Goal: Check status: Verify the current state of an ongoing process or item

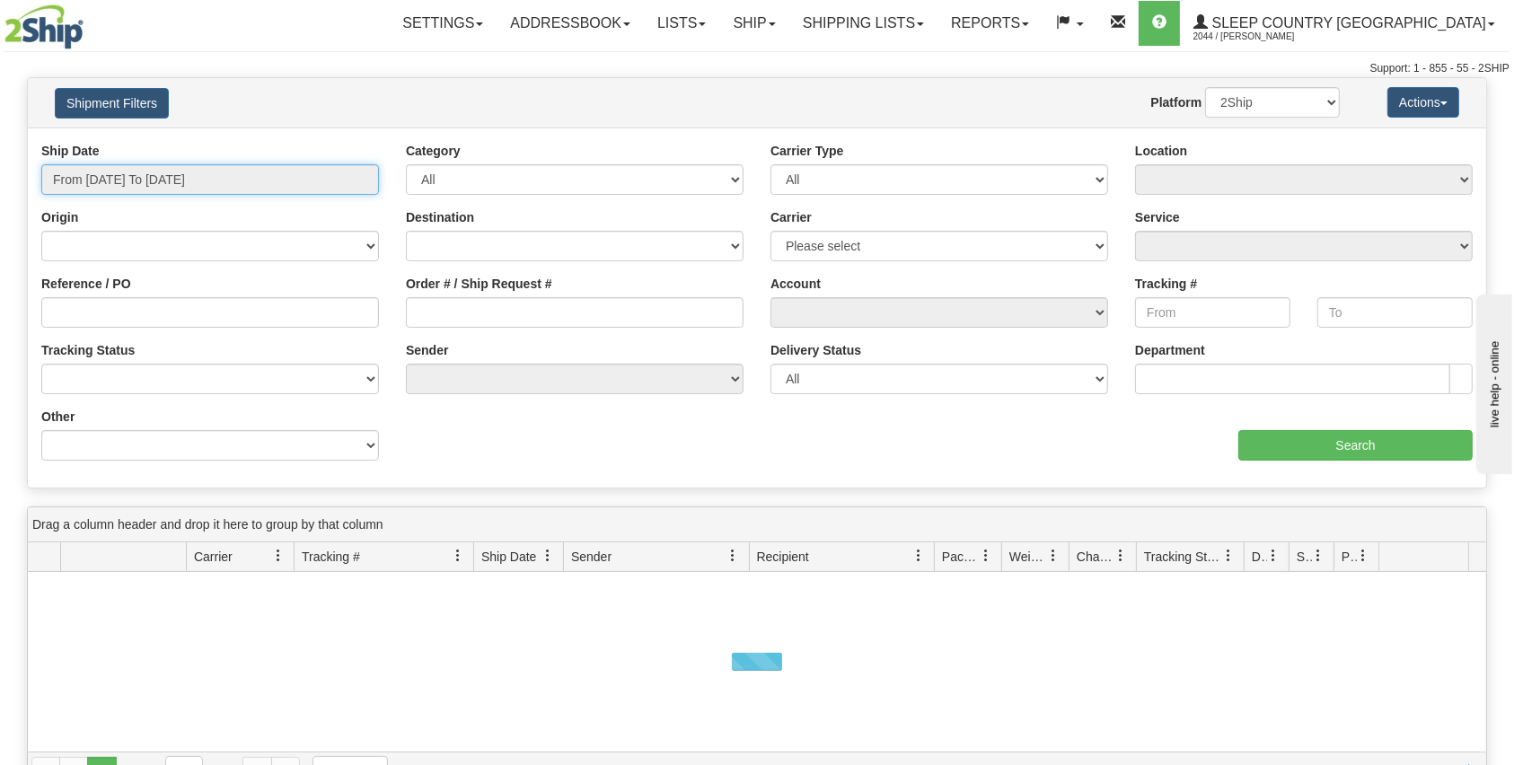
click at [188, 166] on input "From [DATE] To [DATE]" at bounding box center [210, 179] width 338 height 31
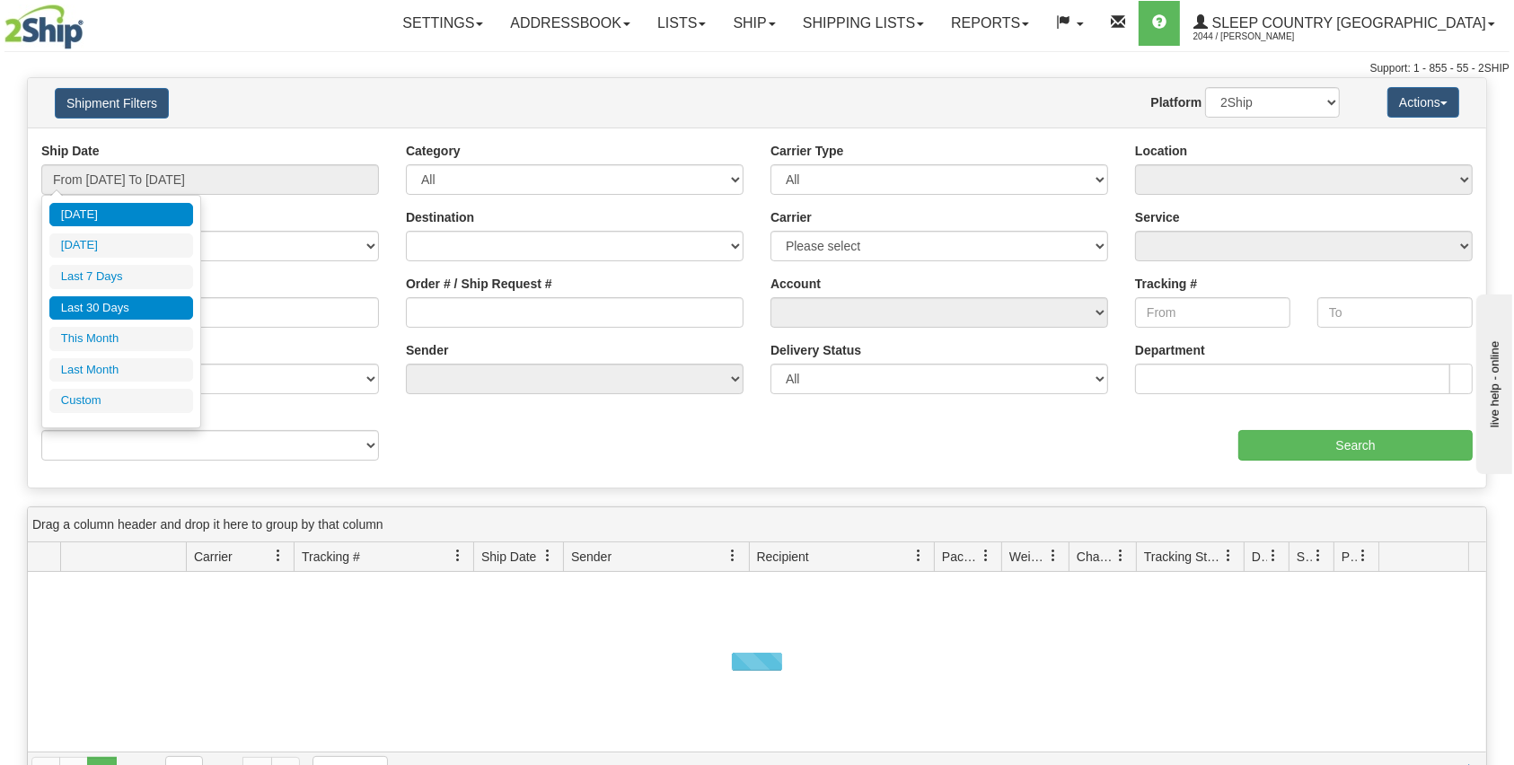
click at [145, 311] on li "Last 30 Days" at bounding box center [121, 308] width 144 height 24
type input "From [DATE] To [DATE]"
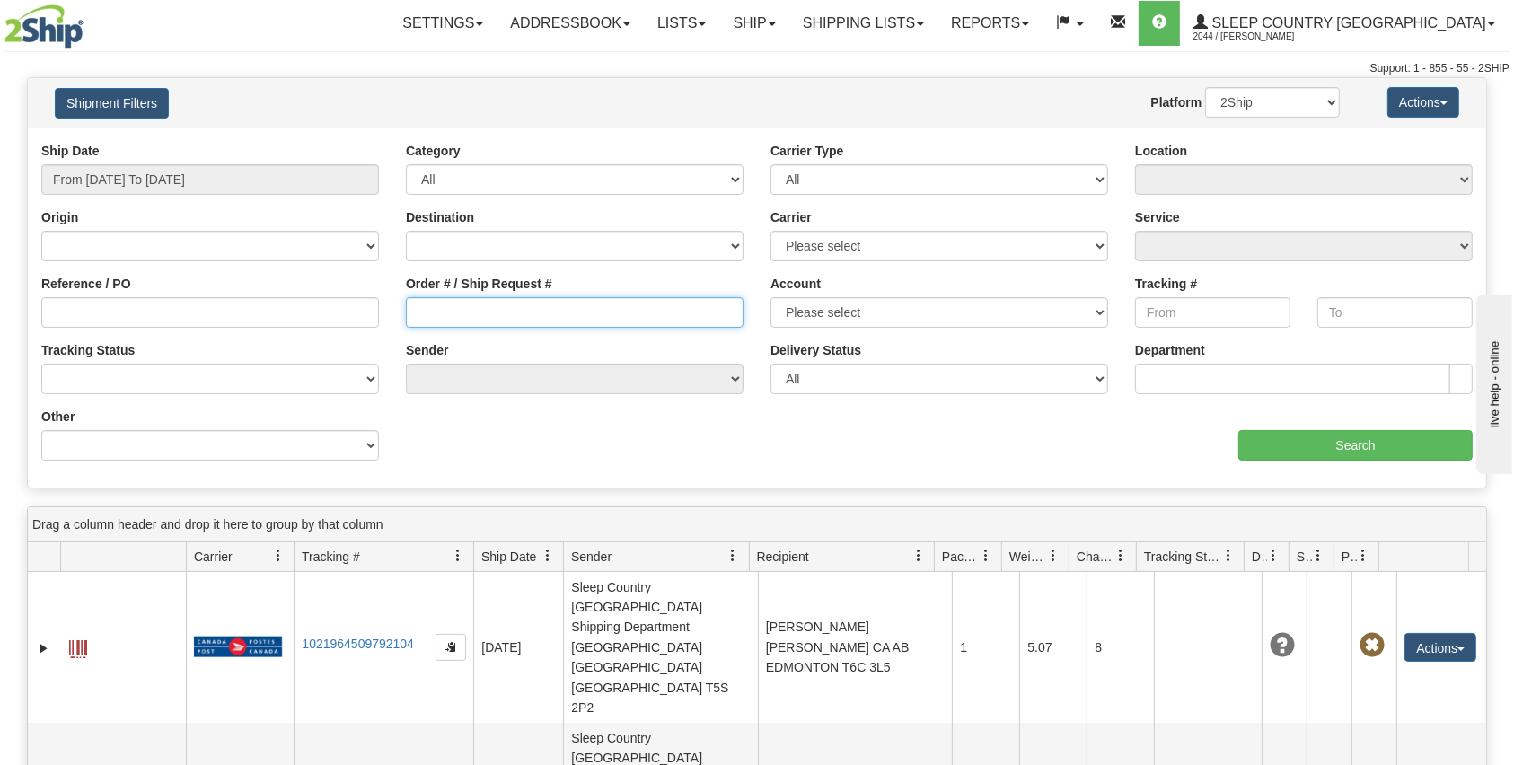
click at [569, 312] on input "Order # / Ship Request #" at bounding box center [575, 312] width 338 height 31
paste input "9000H982122"
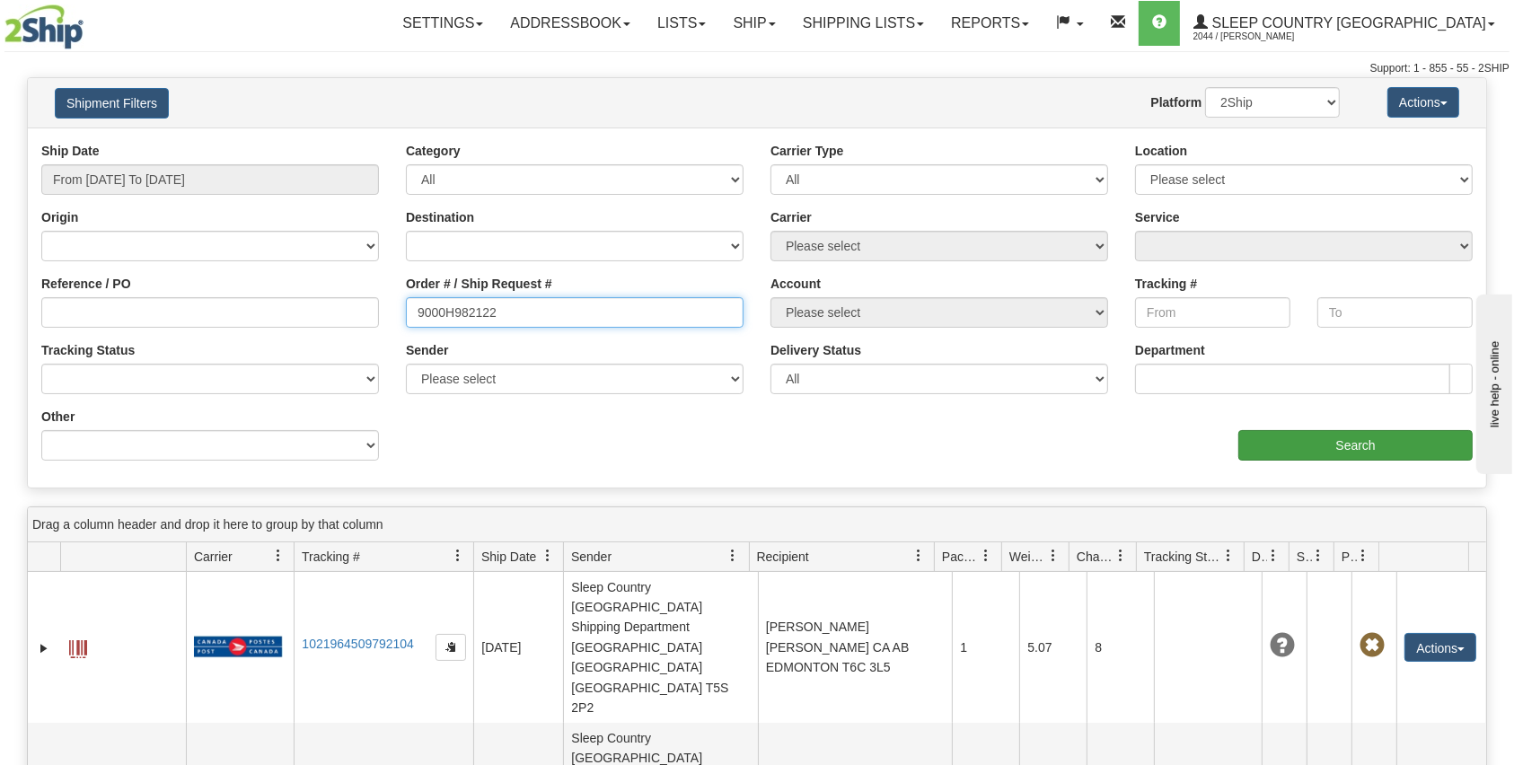
type input "9000H982122"
click at [1269, 433] on input "Search" at bounding box center [1356, 445] width 234 height 31
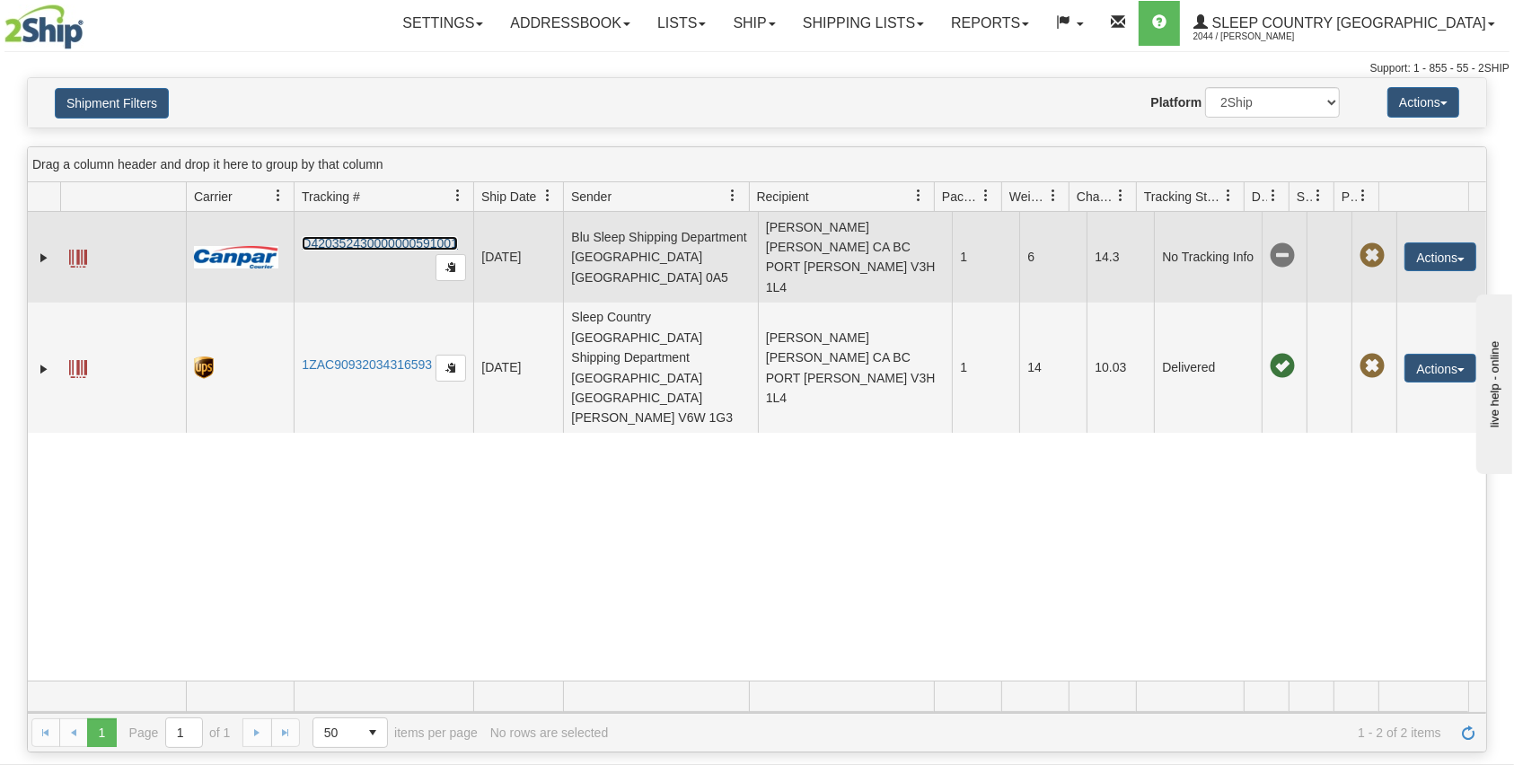
click at [410, 236] on link "D420352430000000591001" at bounding box center [380, 243] width 156 height 14
